Goal: Task Accomplishment & Management: Use online tool/utility

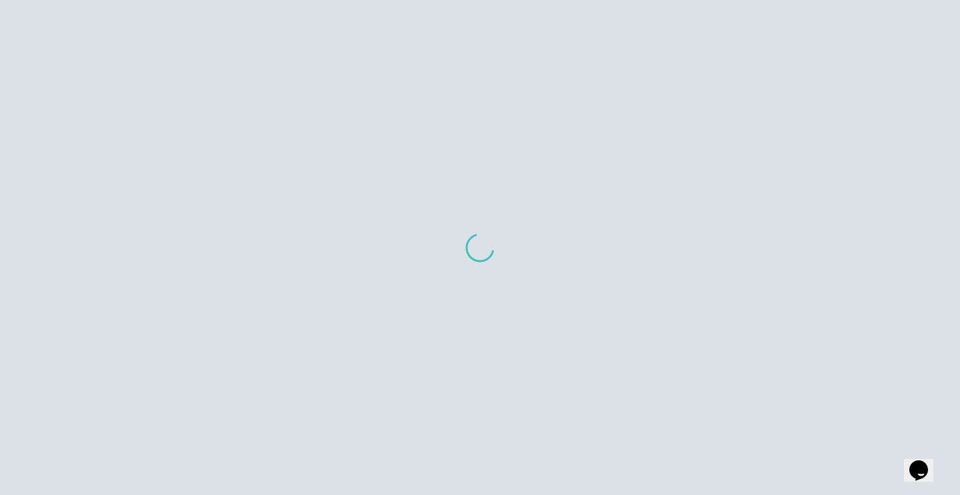
click at [651, 291] on div at bounding box center [480, 247] width 960 height 495
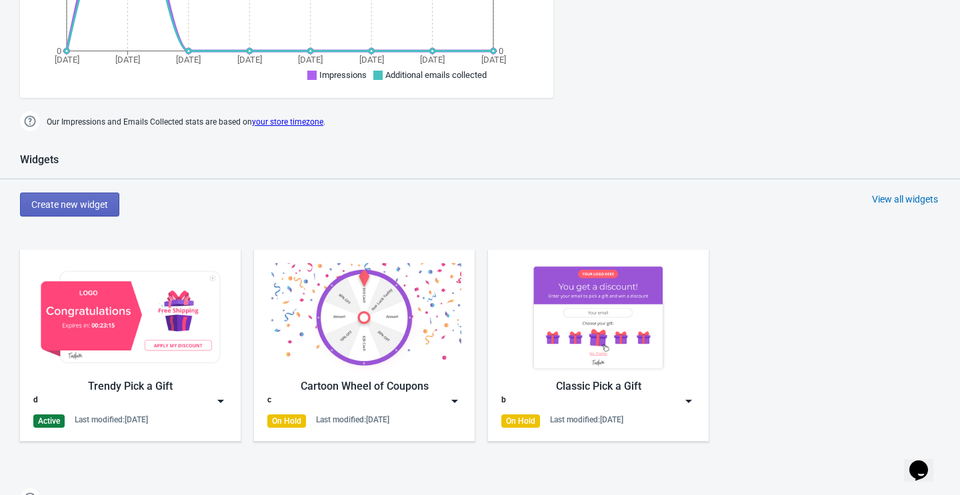
scroll to position [443, 0]
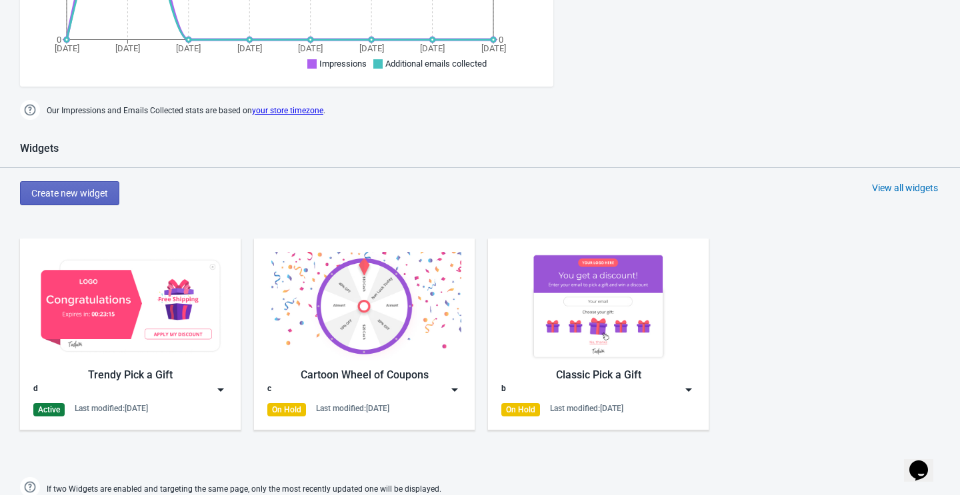
click at [131, 391] on div "d" at bounding box center [130, 389] width 194 height 13
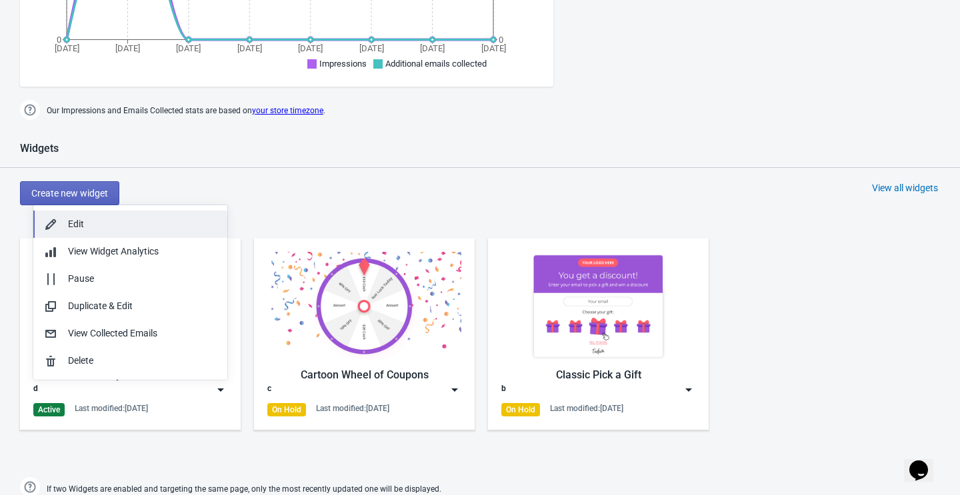
click at [121, 215] on button "Edit" at bounding box center [130, 224] width 194 height 27
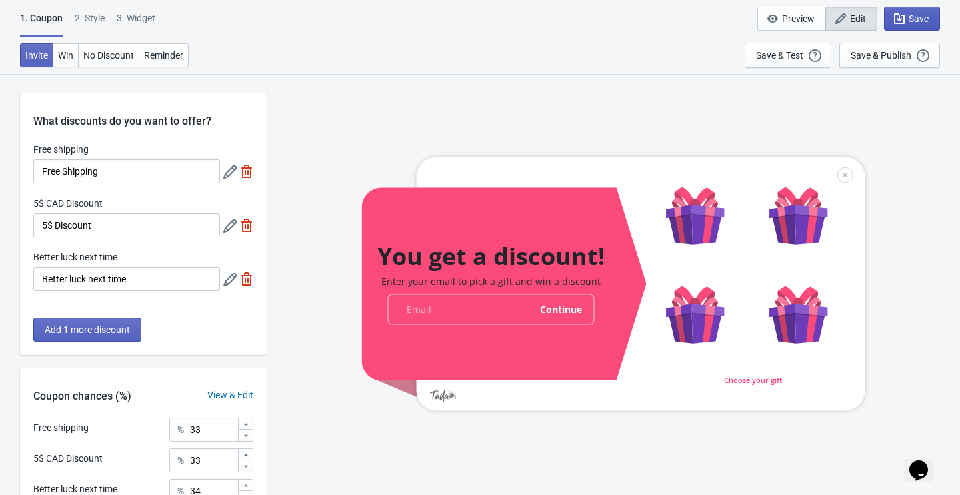
click at [922, 25] on button "Save" at bounding box center [912, 19] width 56 height 24
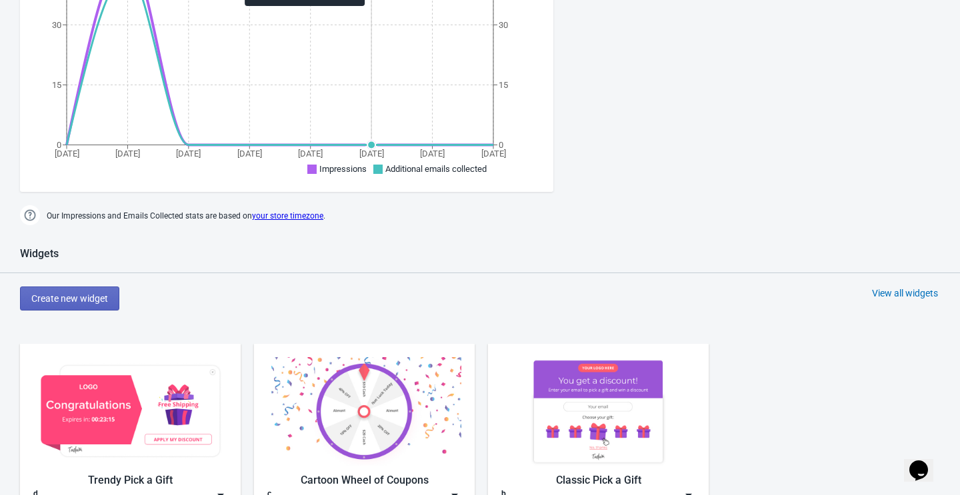
scroll to position [453, 0]
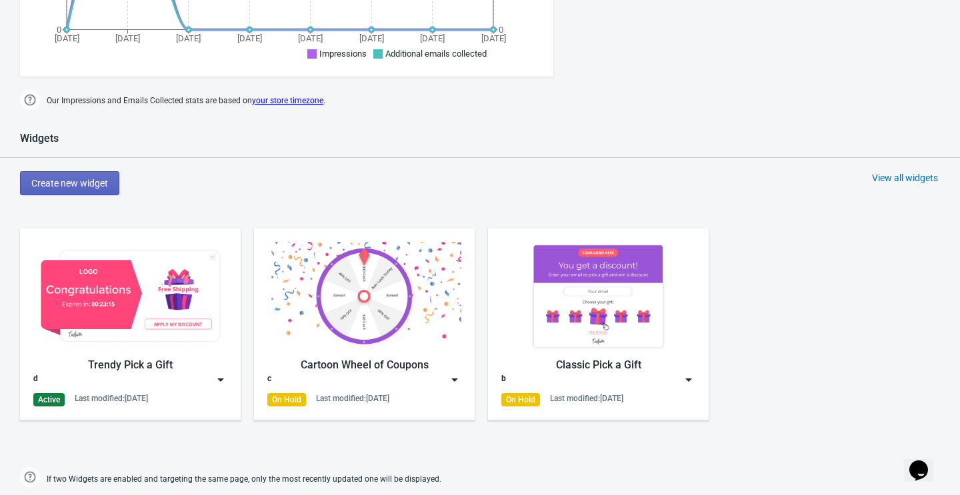
click at [164, 374] on div "d" at bounding box center [130, 379] width 194 height 13
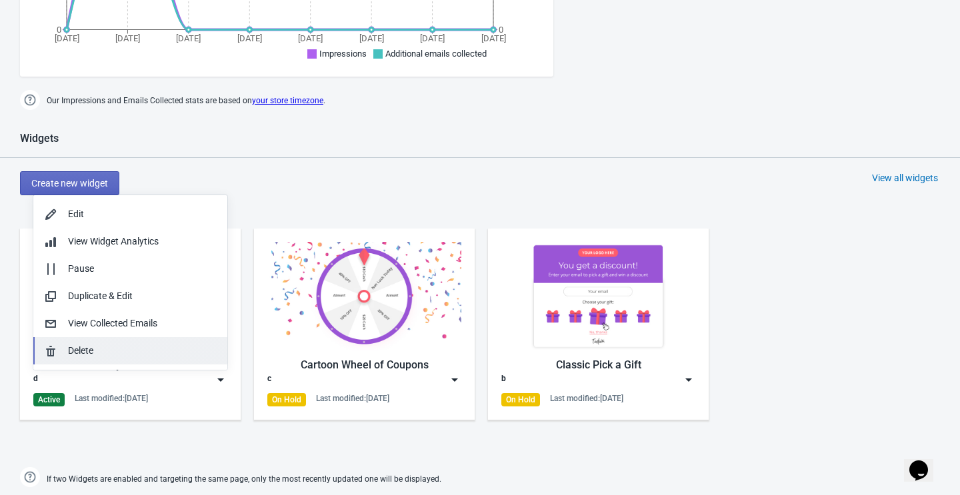
click at [107, 344] on div "Delete" at bounding box center [142, 351] width 149 height 14
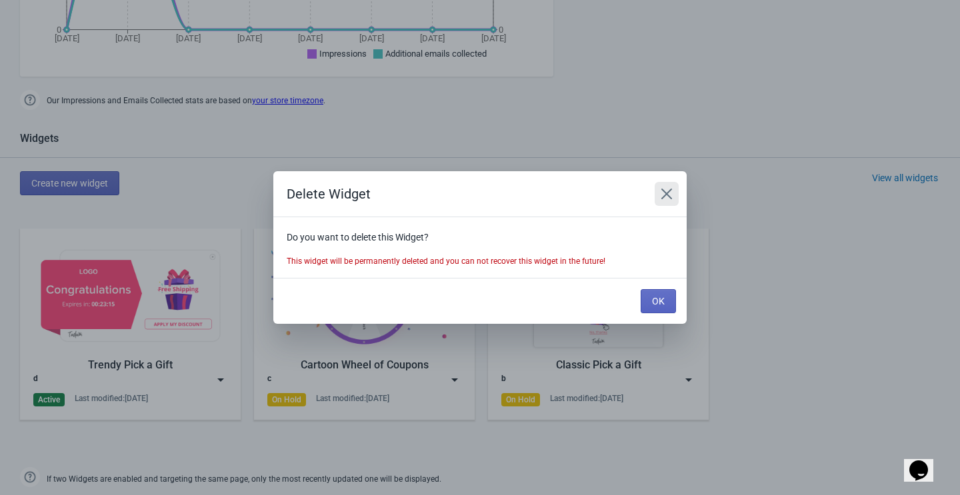
click at [670, 189] on icon "Close" at bounding box center [666, 194] width 11 height 11
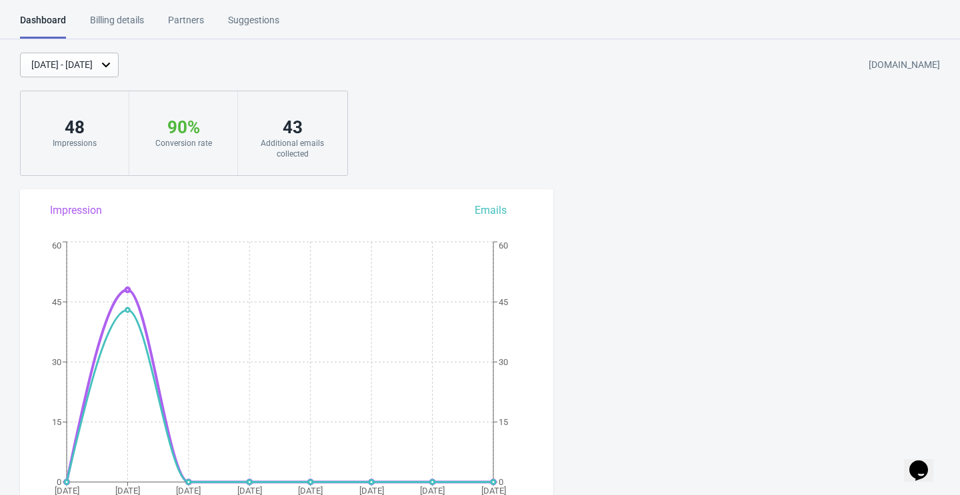
scroll to position [453, 0]
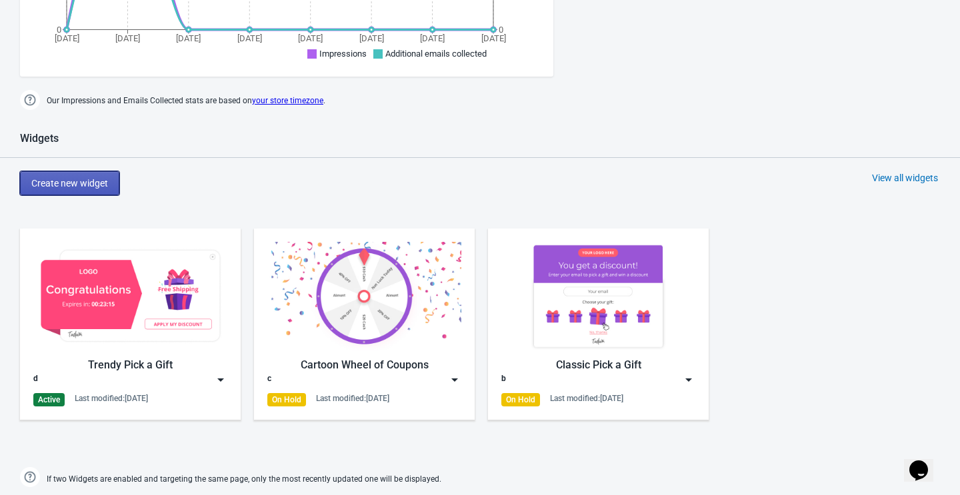
click at [97, 186] on span "Create new widget" at bounding box center [69, 183] width 77 height 11
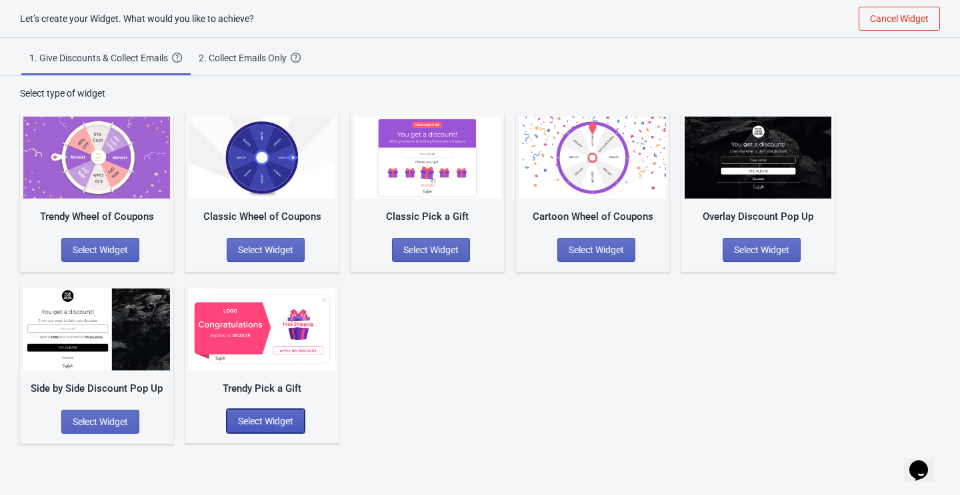
click at [259, 420] on span "Select Widget" at bounding box center [265, 421] width 55 height 11
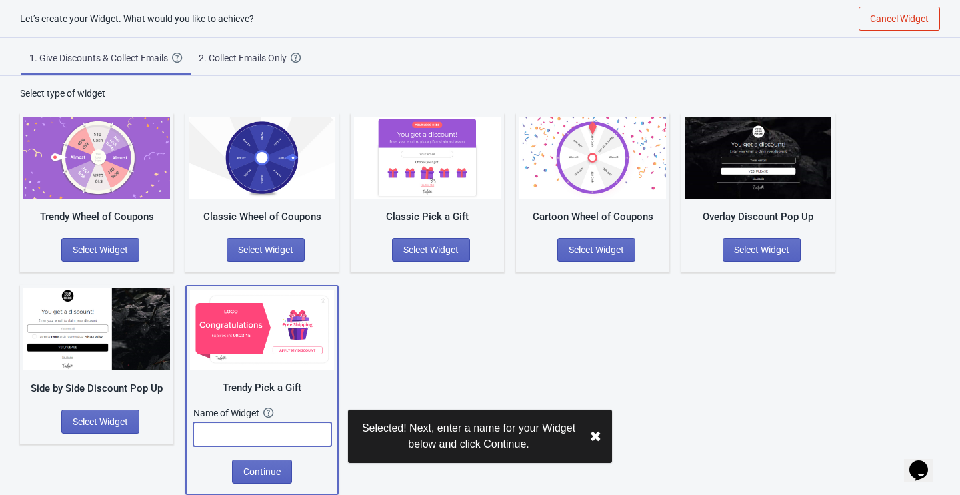
click at [257, 436] on input "text" at bounding box center [262, 435] width 138 height 24
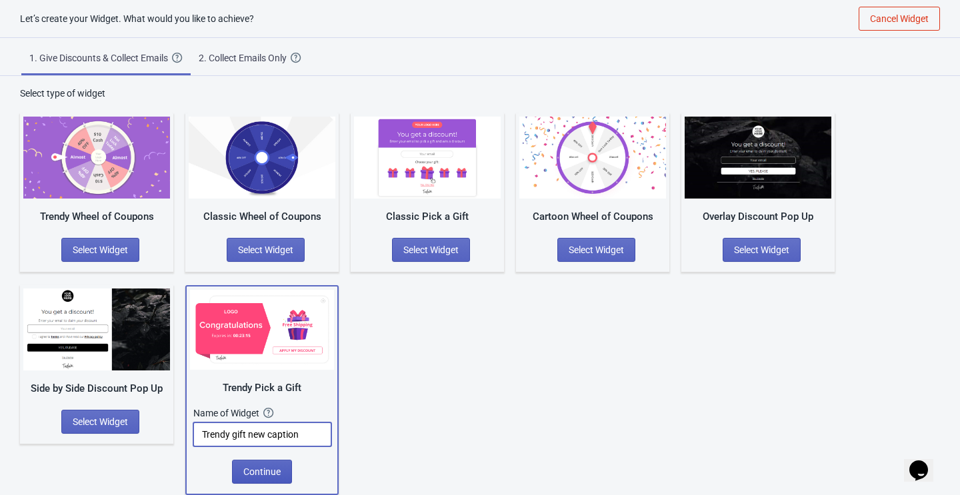
type input "Trendy gift new caption"
click at [245, 471] on span "Continue" at bounding box center [261, 472] width 37 height 11
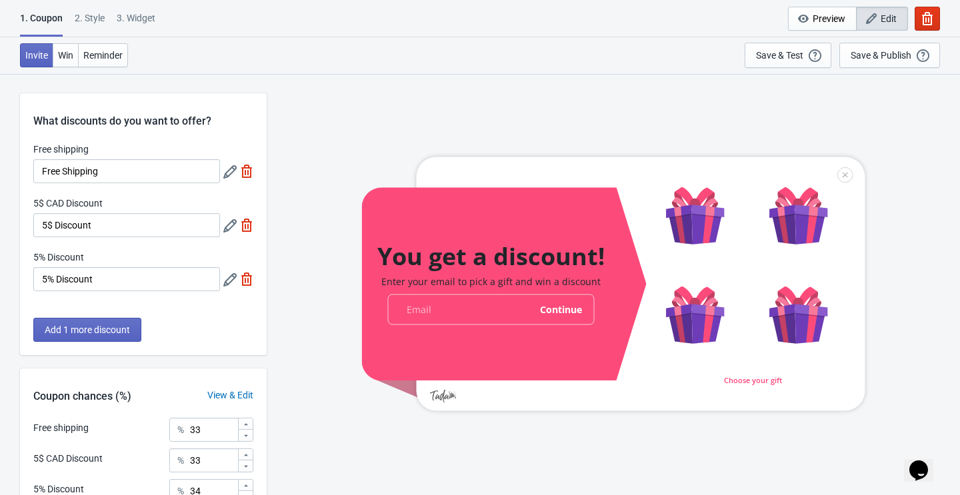
scroll to position [131, 0]
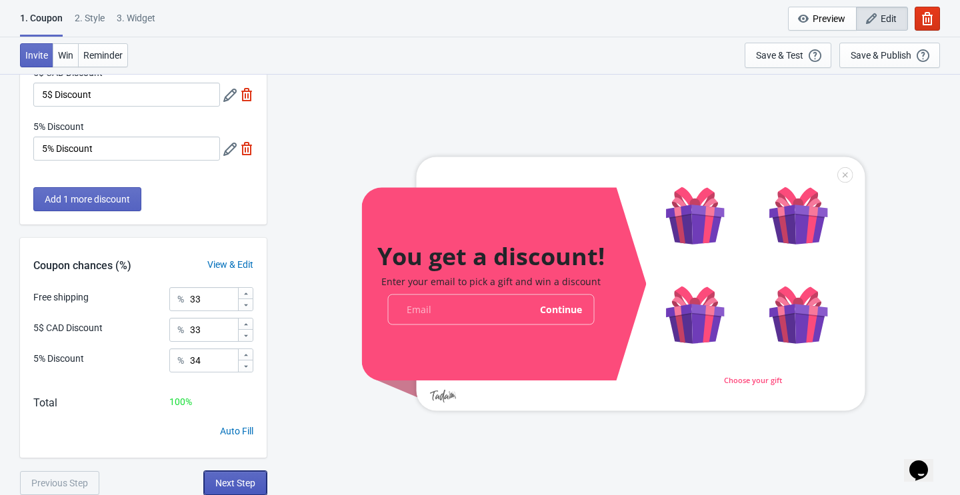
click at [236, 481] on span "Next Step" at bounding box center [235, 483] width 40 height 11
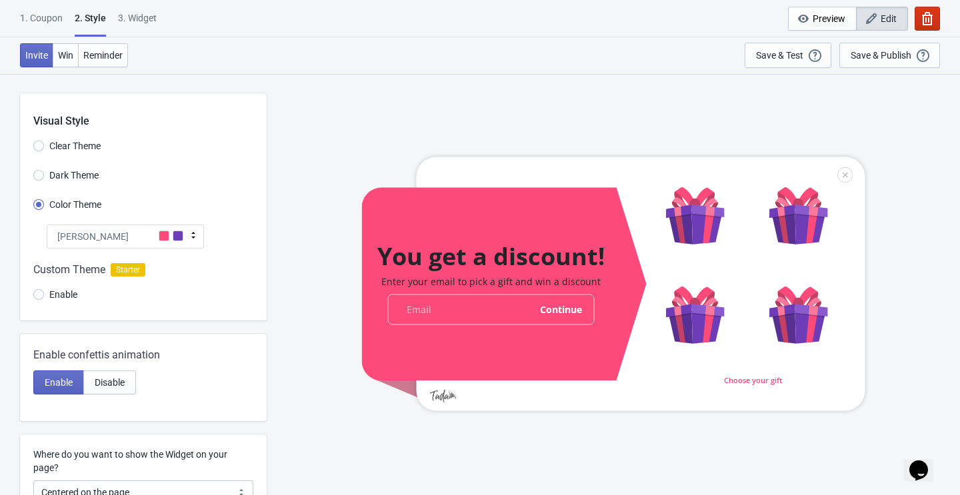
click at [919, 16] on button "button" at bounding box center [927, 19] width 25 height 24
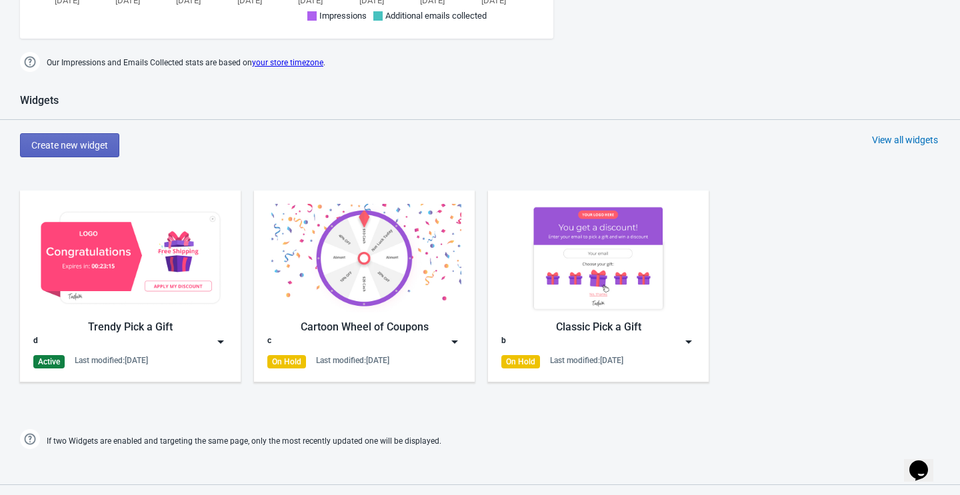
scroll to position [507, 0]
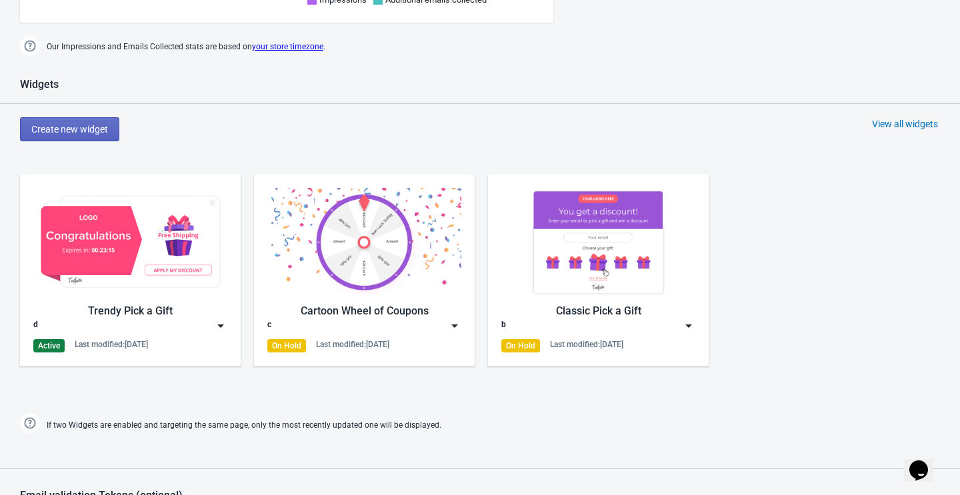
click at [82, 114] on div "Widgets Create new widget View all widgets Trendy Pick a Gift d Active Last mod…" at bounding box center [480, 257] width 960 height 359
click at [86, 126] on span "Create new widget" at bounding box center [69, 129] width 77 height 11
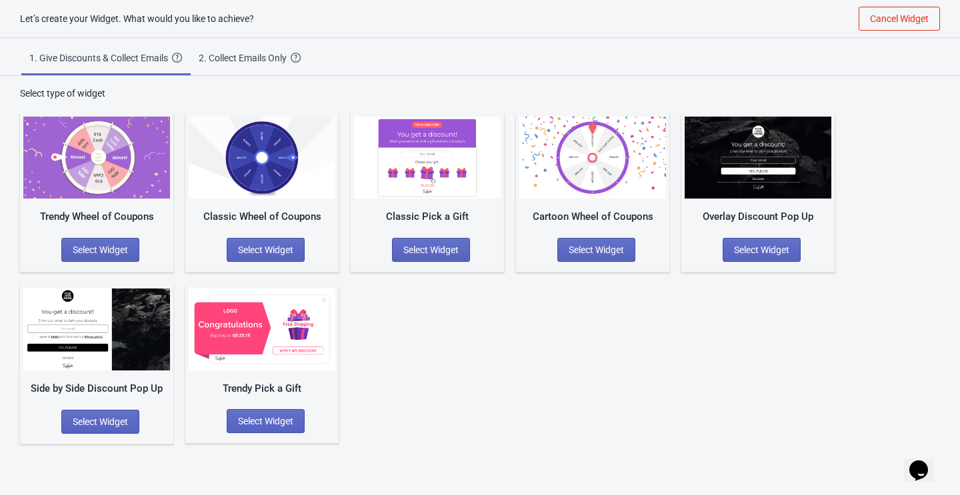
click at [253, 407] on div "Trendy Pick a Gift Select Widget" at bounding box center [261, 364] width 153 height 158
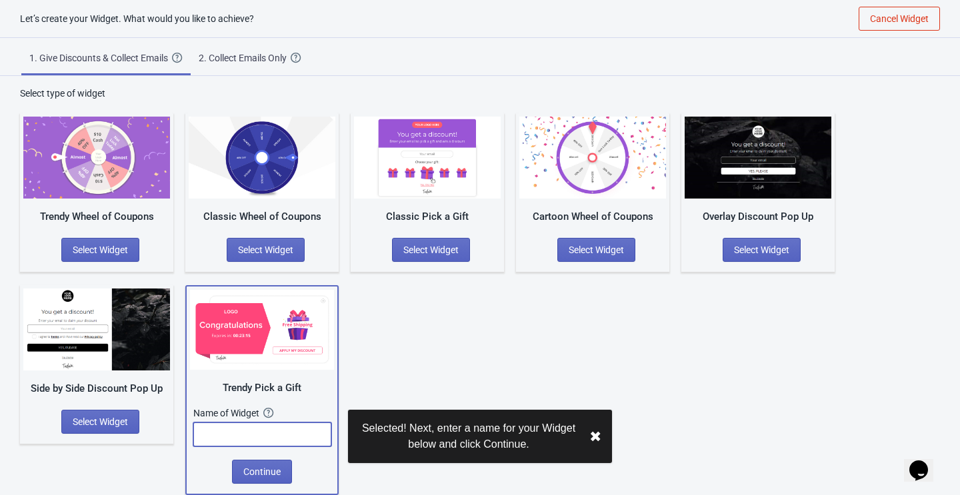
click at [247, 431] on input "text" at bounding box center [262, 435] width 138 height 24
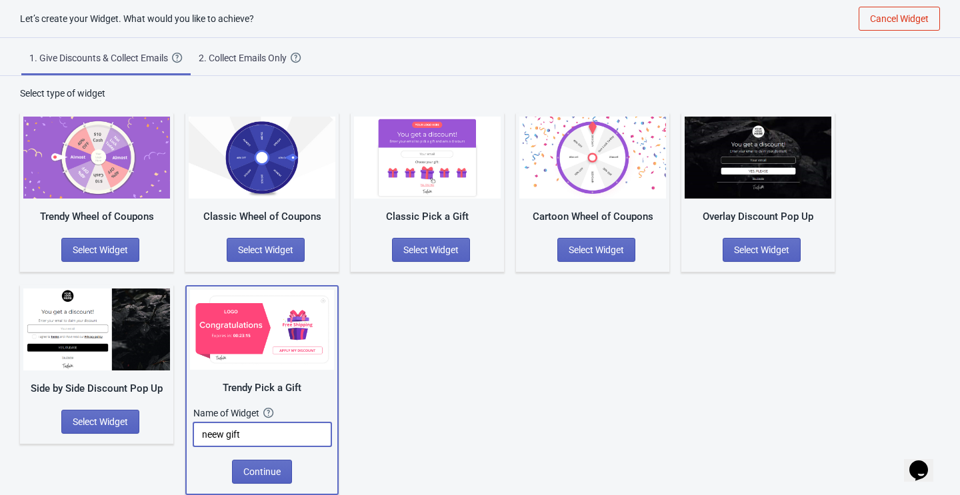
type input "neew gift"
click at [263, 471] on span "Continue" at bounding box center [261, 472] width 37 height 11
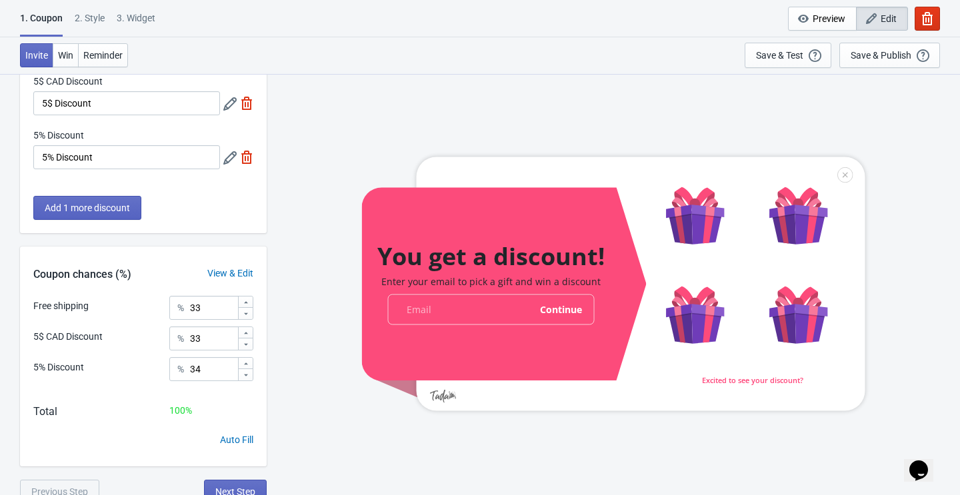
scroll to position [131, 0]
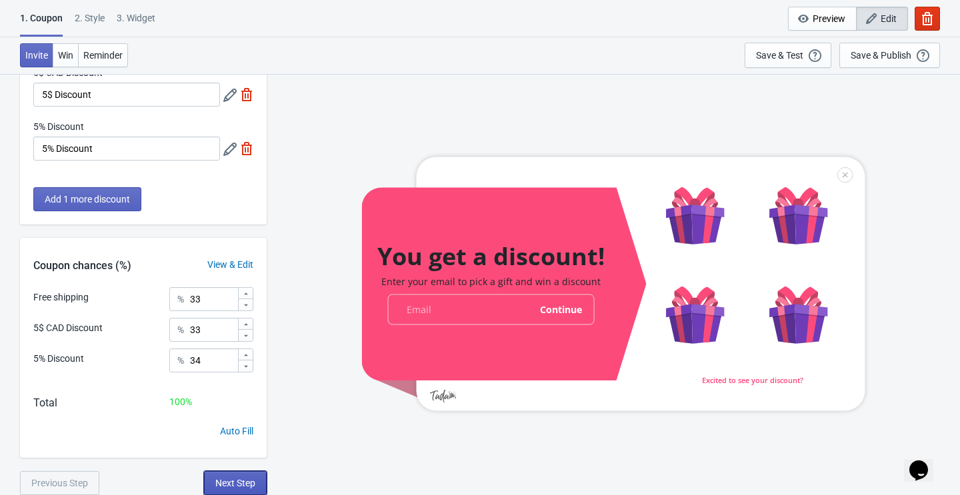
click at [217, 484] on span "Next Step" at bounding box center [235, 483] width 40 height 11
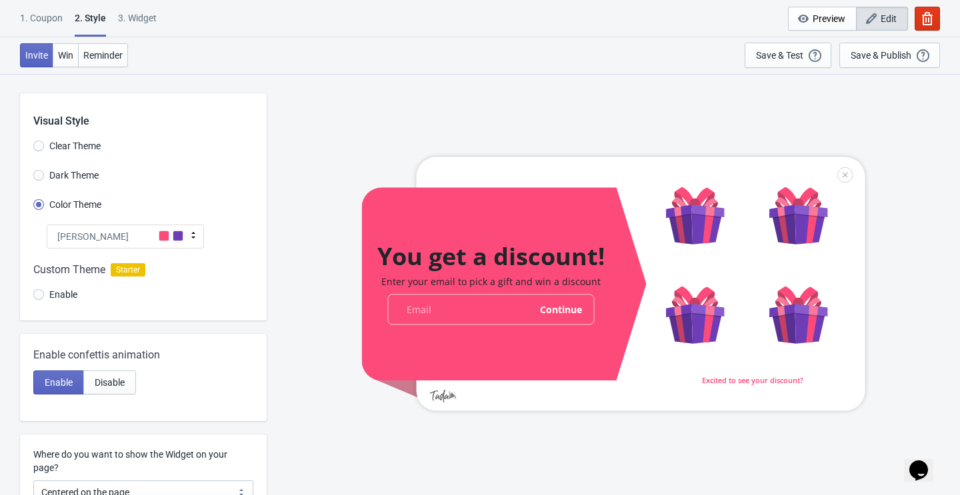
click at [149, 22] on div "3. Widget" at bounding box center [137, 22] width 39 height 23
select select "once"
select select "1"
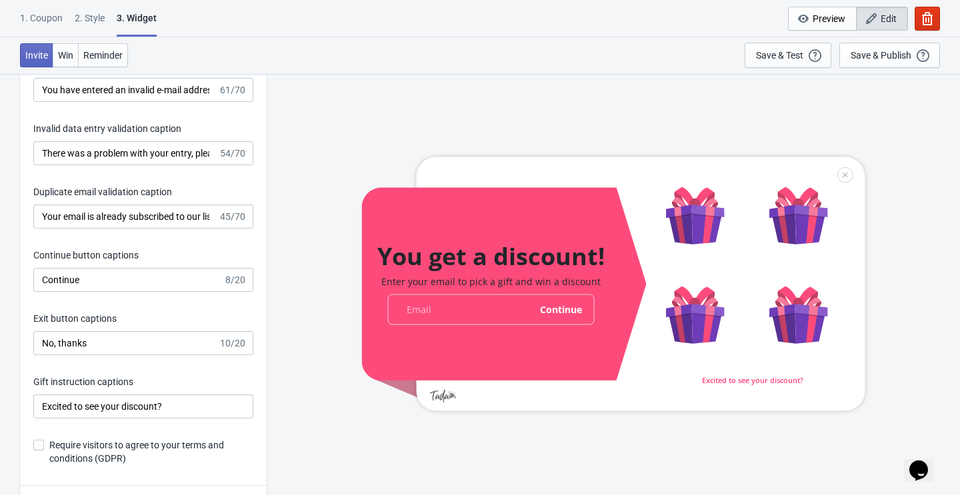
scroll to position [2148, 0]
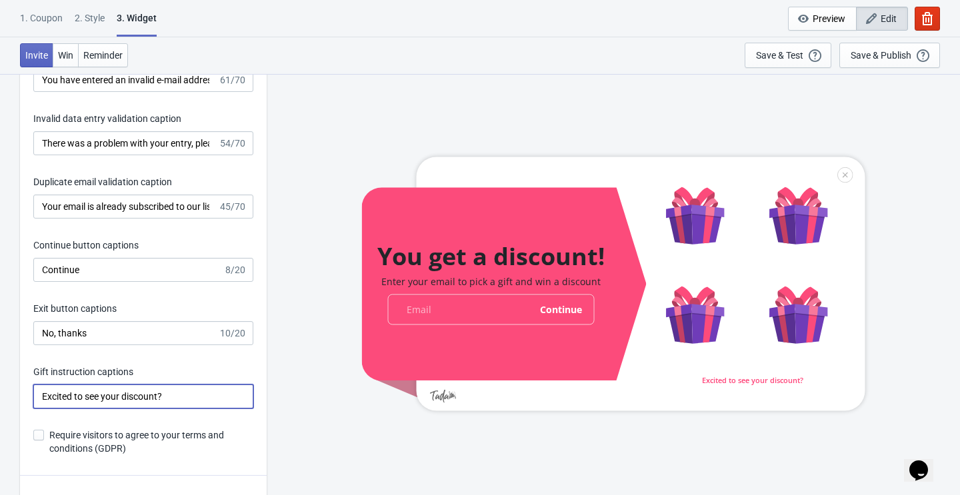
click at [42, 385] on input "Excited to see your discount?" at bounding box center [143, 397] width 220 height 24
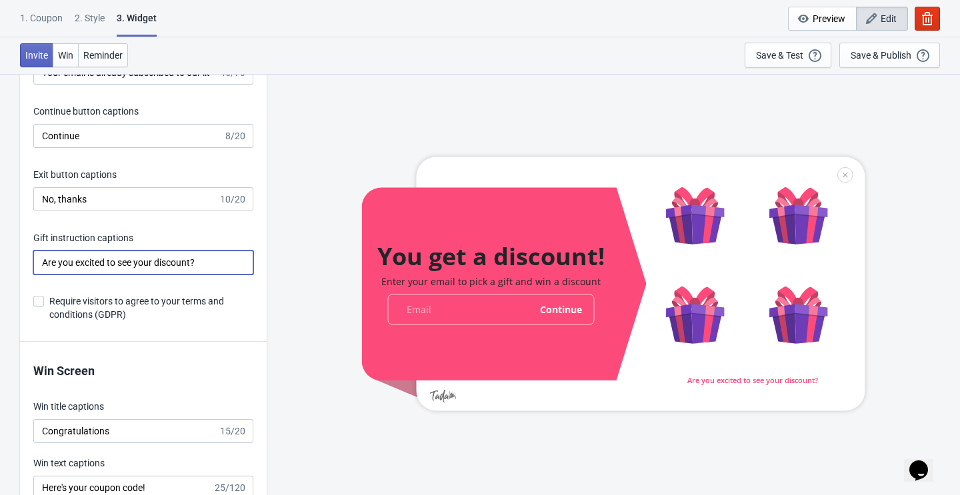
scroll to position [2588, 0]
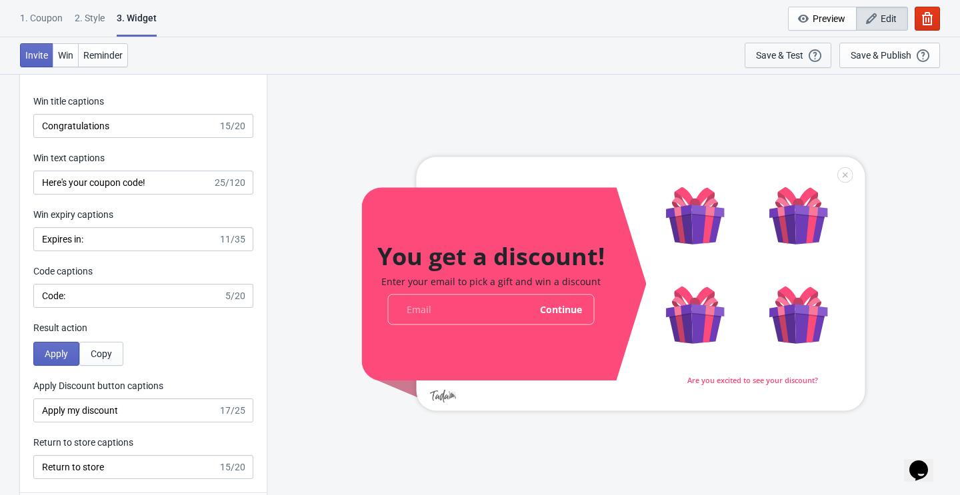
type input "Are you excited to see your discount?"
click at [780, 56] on div "Save & Test" at bounding box center [779, 55] width 47 height 11
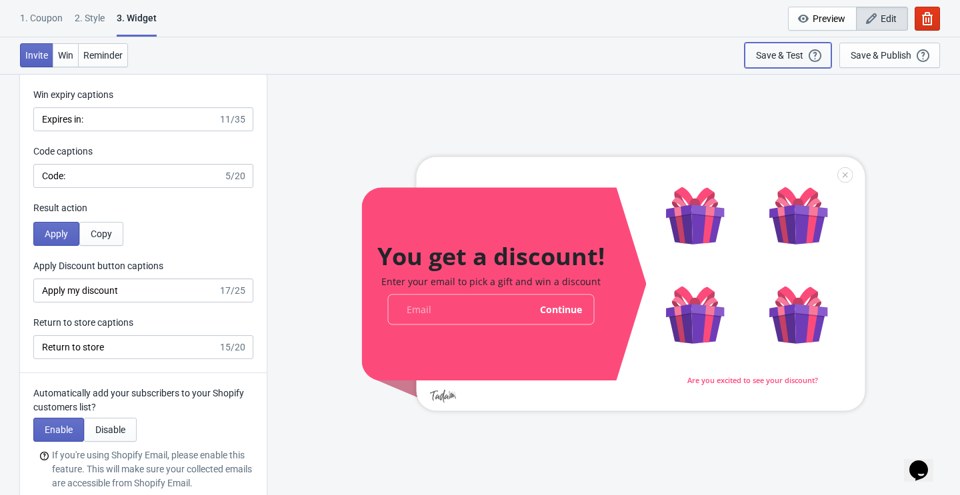
click at [793, 57] on div "Save & Test" at bounding box center [779, 55] width 47 height 11
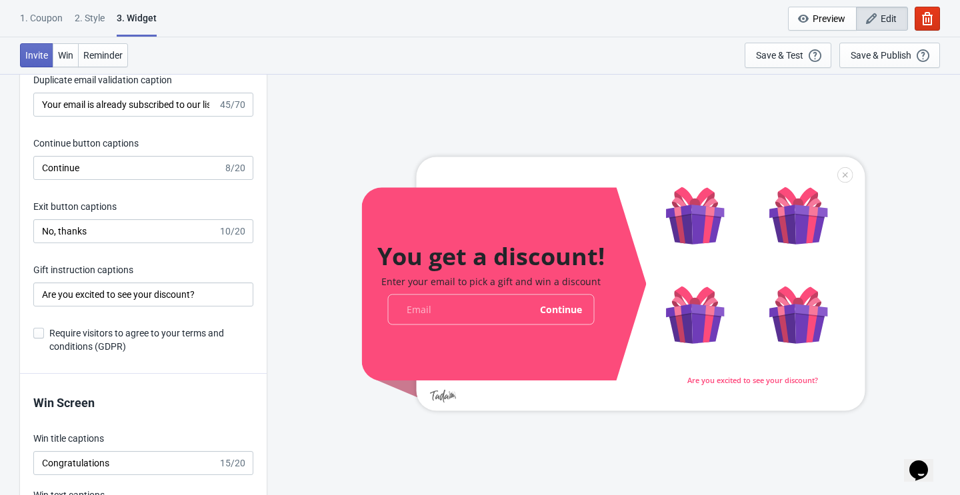
scroll to position [2011, 0]
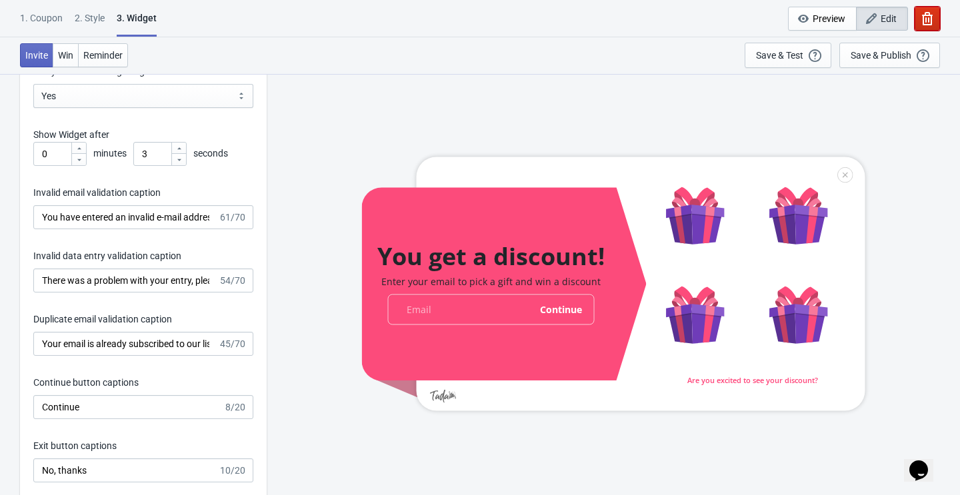
click at [927, 13] on icon "button" at bounding box center [927, 18] width 13 height 13
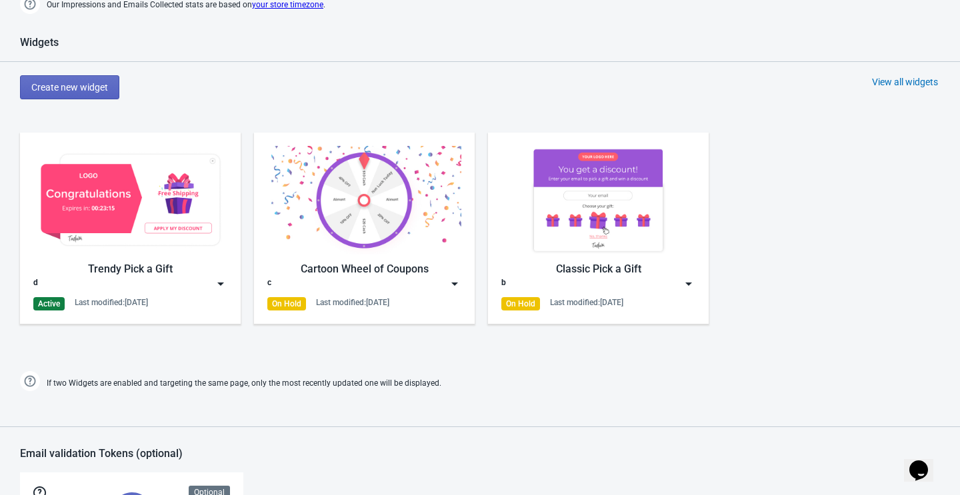
scroll to position [633, 0]
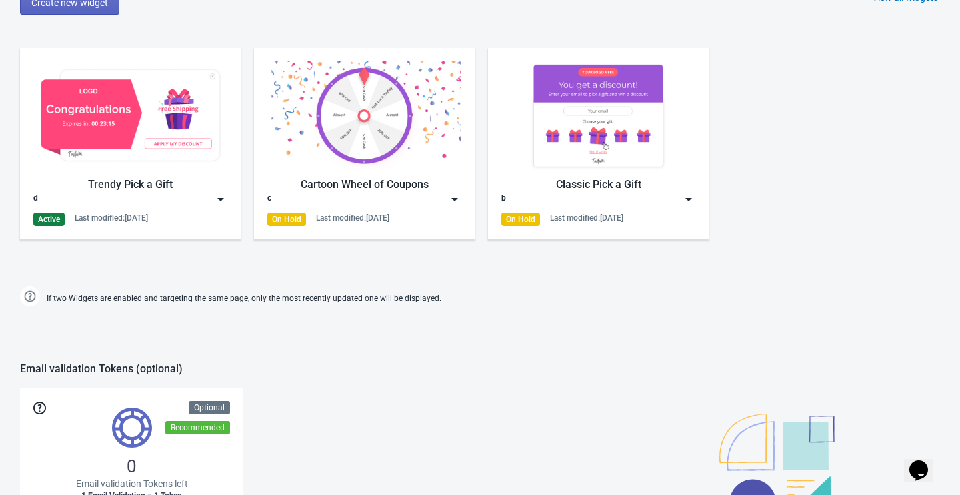
click at [166, 193] on div "d" at bounding box center [130, 199] width 194 height 13
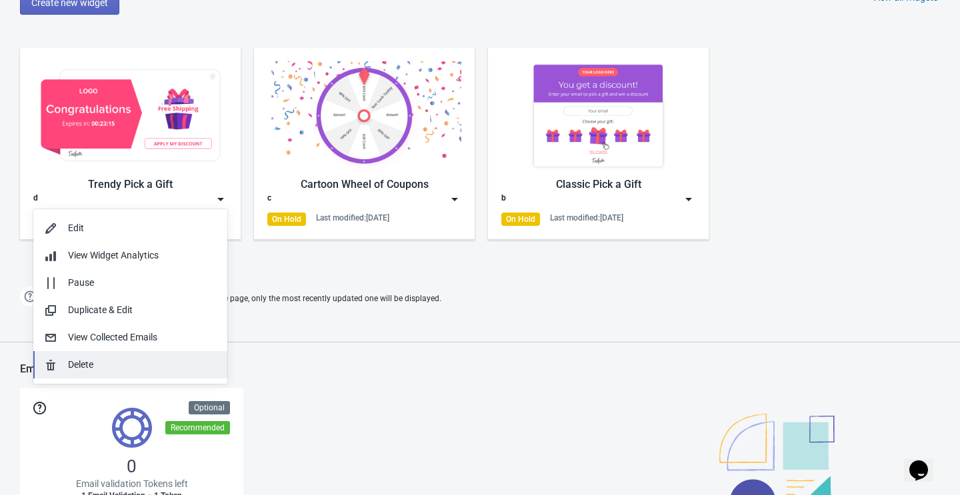
click at [97, 373] on button "Delete" at bounding box center [130, 364] width 194 height 27
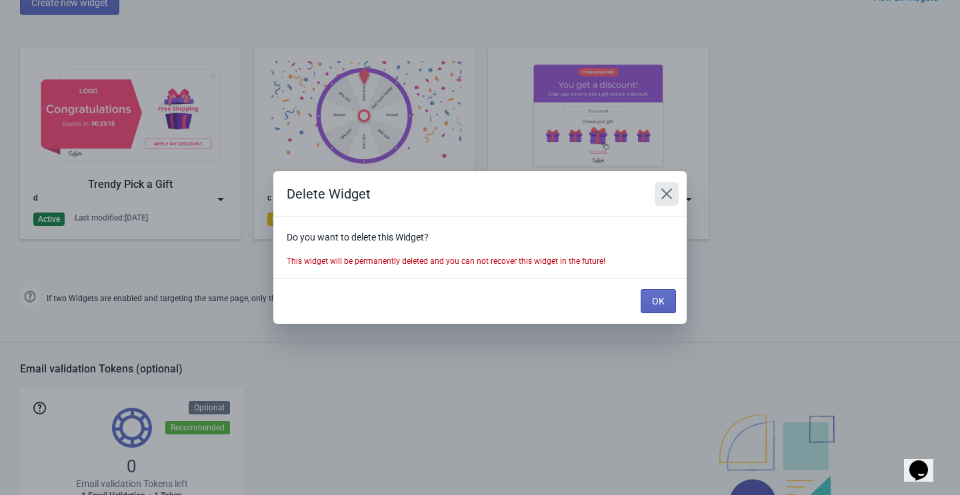
click at [664, 189] on icon "Close" at bounding box center [666, 193] width 13 height 13
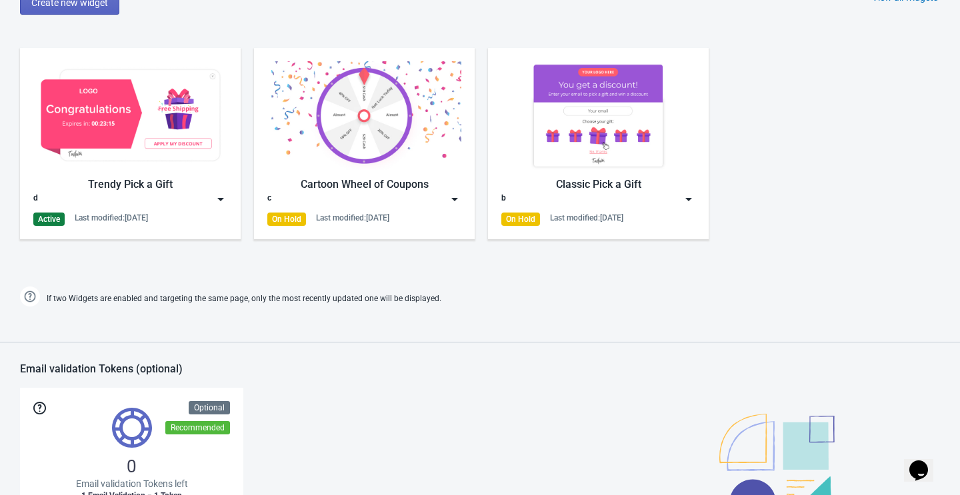
click at [147, 213] on div "Last modified: [DATE]" at bounding box center [111, 218] width 73 height 11
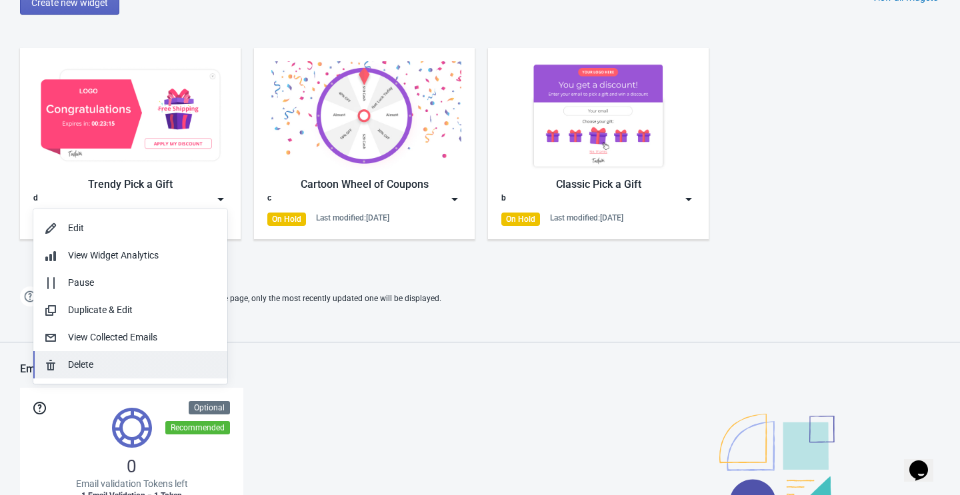
click at [111, 370] on div "Delete" at bounding box center [142, 365] width 149 height 14
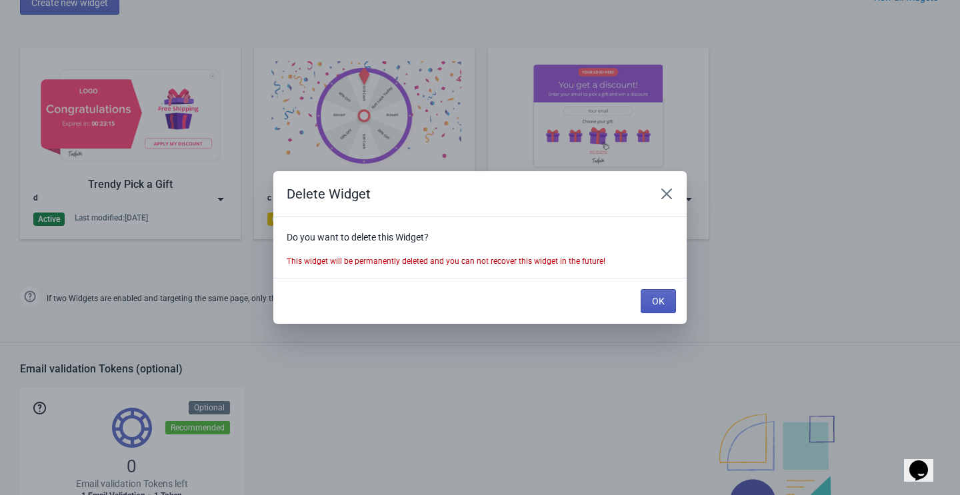
click at [654, 301] on span "OK" at bounding box center [658, 301] width 13 height 11
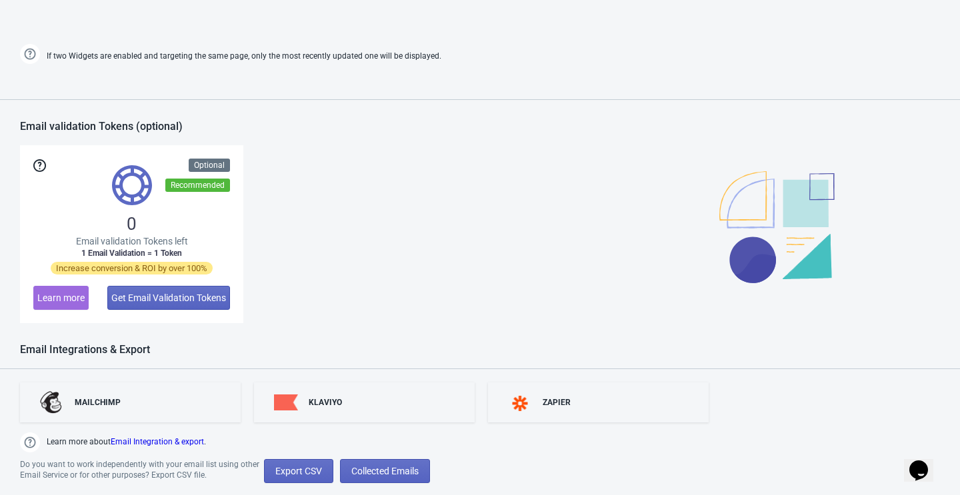
scroll to position [918, 0]
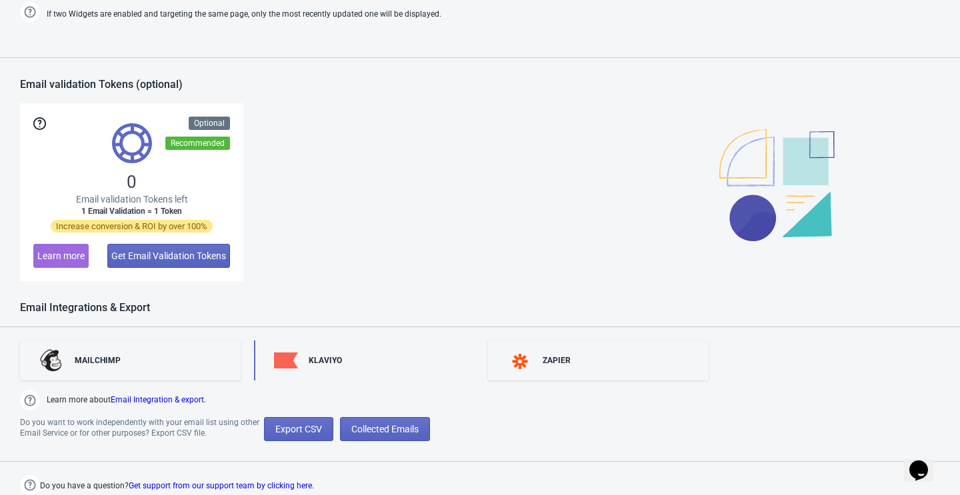
click at [340, 364] on div "KLAVIYO" at bounding box center [325, 360] width 33 height 11
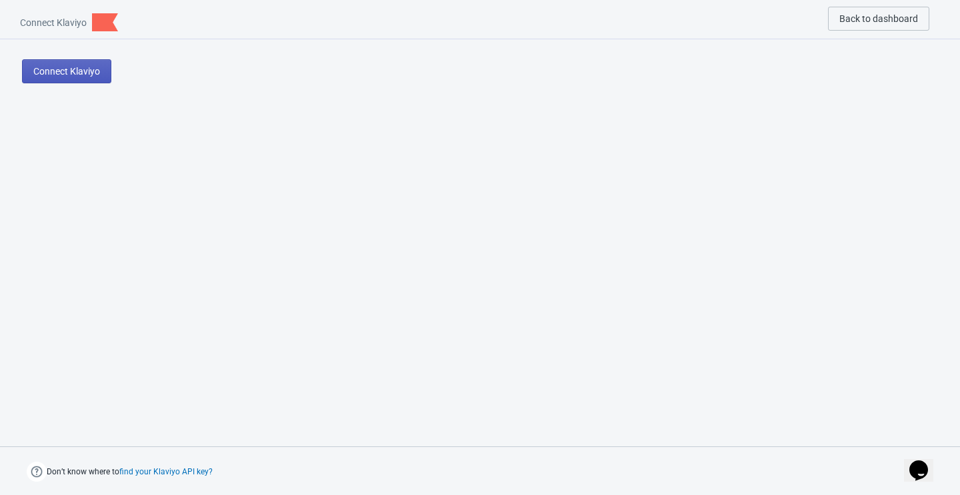
click at [85, 72] on span "Connect Klaviyo" at bounding box center [66, 71] width 67 height 11
